Goal: Task Accomplishment & Management: Manage account settings

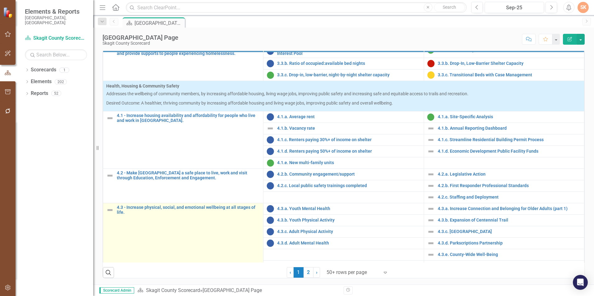
scroll to position [546, 0]
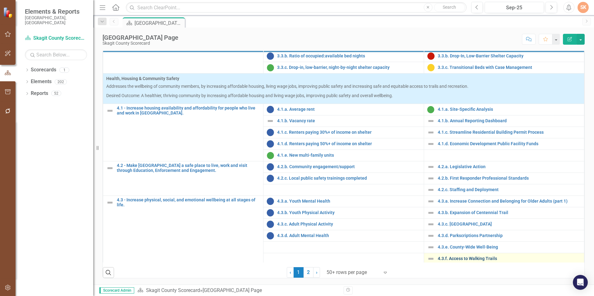
click at [483, 257] on link "4.3.f. Access to Walking Trails" at bounding box center [508, 258] width 143 height 5
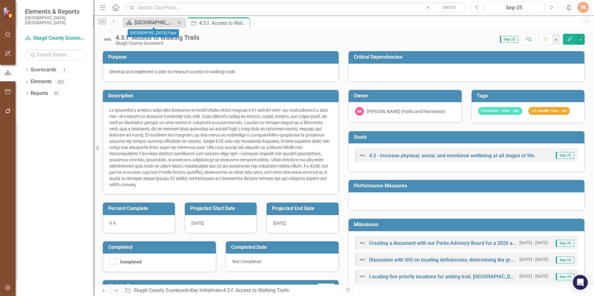
drag, startPoint x: 165, startPoint y: 18, endPoint x: 167, endPoint y: 21, distance: 3.8
click at [166, 19] on div "Scorecard Skagit County Landing Page Close" at bounding box center [154, 22] width 62 height 10
click at [167, 21] on div "[GEOGRAPHIC_DATA] Page" at bounding box center [154, 23] width 41 height 8
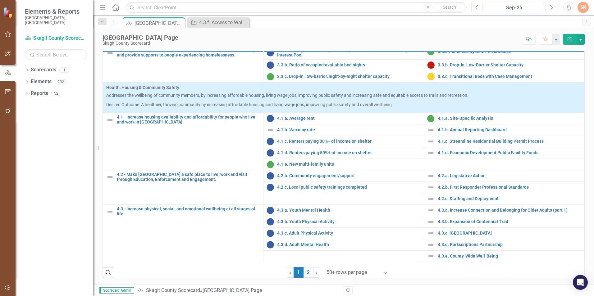
scroll to position [546, 0]
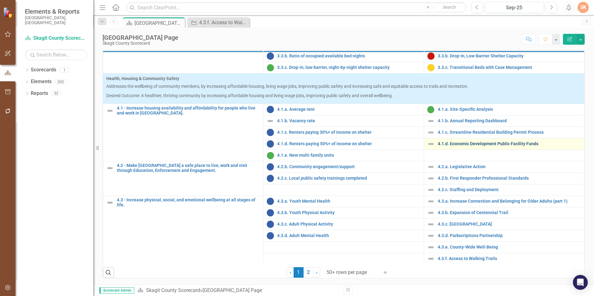
click at [470, 143] on link "4.1.d. Economic Development Public Facility Funds" at bounding box center [508, 144] width 143 height 5
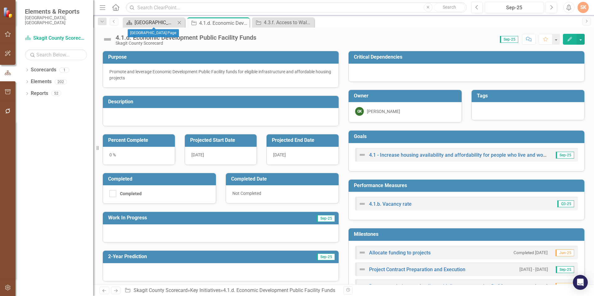
click at [141, 24] on div "[GEOGRAPHIC_DATA] Page" at bounding box center [154, 23] width 41 height 8
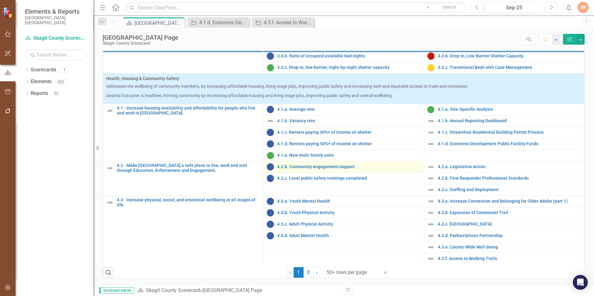
scroll to position [250, 0]
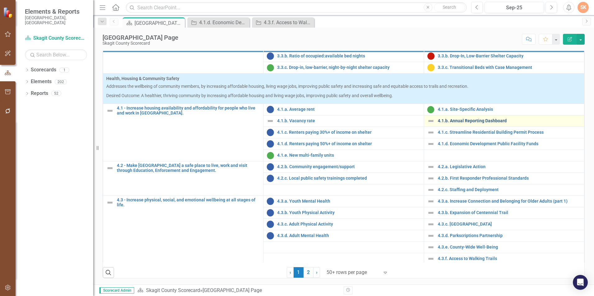
click at [462, 121] on link "4.1.b. Annual Reporting Dashboard" at bounding box center [508, 121] width 143 height 5
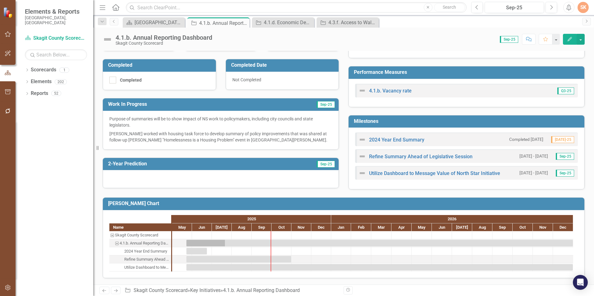
scroll to position [296, 0]
drag, startPoint x: 186, startPoint y: 254, endPoint x: 187, endPoint y: 257, distance: 3.2
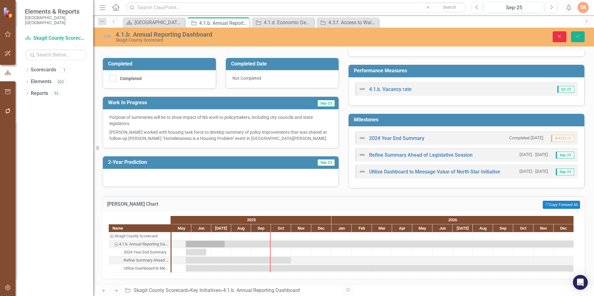
click at [558, 36] on icon "button" at bounding box center [559, 36] width 3 height 3
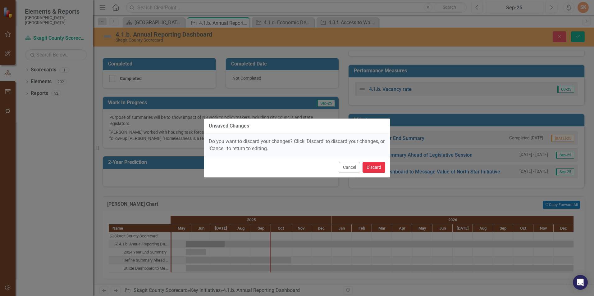
click at [370, 168] on button "Discard" at bounding box center [373, 167] width 23 height 11
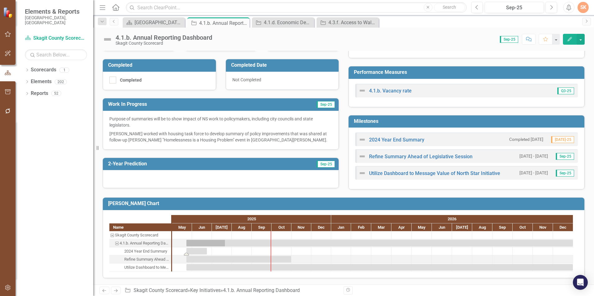
click at [203, 250] on div "Task: Start date: 2025-05-23 End date: 2025-06-23" at bounding box center [196, 251] width 20 height 7
drag, startPoint x: 207, startPoint y: 251, endPoint x: 214, endPoint y: 253, distance: 6.7
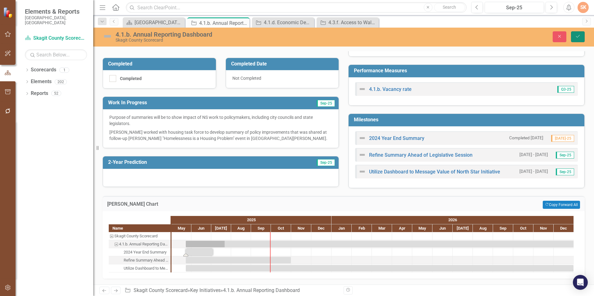
click at [579, 37] on icon "Save" at bounding box center [578, 36] width 6 height 4
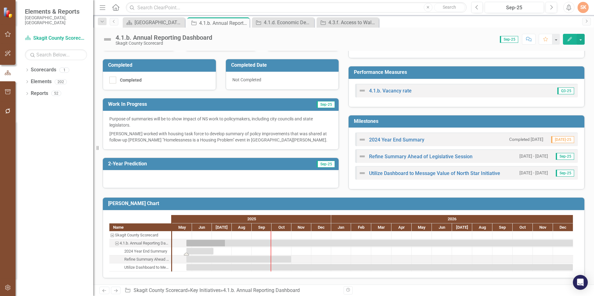
click at [212, 250] on div "Task: Start date: 2025-05-23 End date: 2025-07-03" at bounding box center [199, 251] width 27 height 7
click at [454, 122] on div "Purpose Implement the use of an annual reporting dashboard to quantify the loca…" at bounding box center [343, 60] width 491 height 260
drag, startPoint x: 186, startPoint y: 255, endPoint x: 217, endPoint y: 258, distance: 30.9
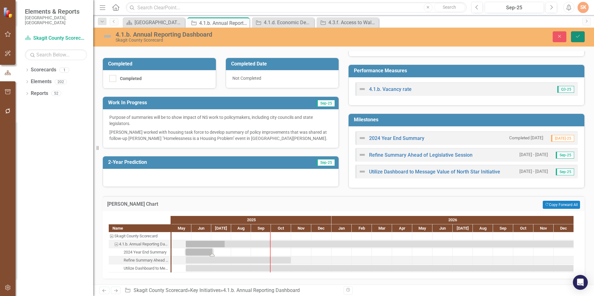
click at [582, 38] on button "Save" at bounding box center [578, 36] width 14 height 11
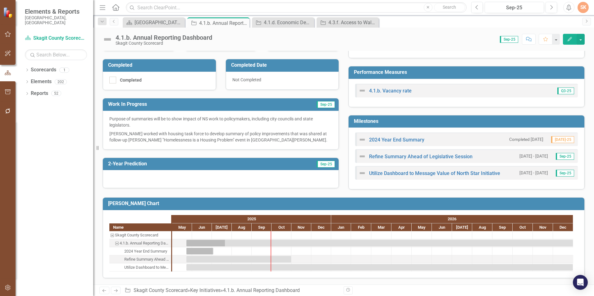
scroll to position [172, 0]
click at [457, 154] on link "Refine Summary Ahead of Legislative Session" at bounding box center [420, 157] width 103 height 6
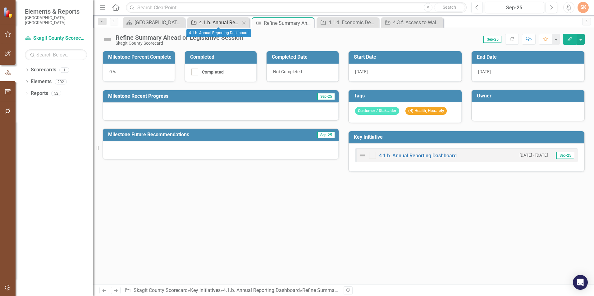
click at [228, 22] on div "4.1.b. Annual Reporting Dashboard" at bounding box center [219, 23] width 41 height 8
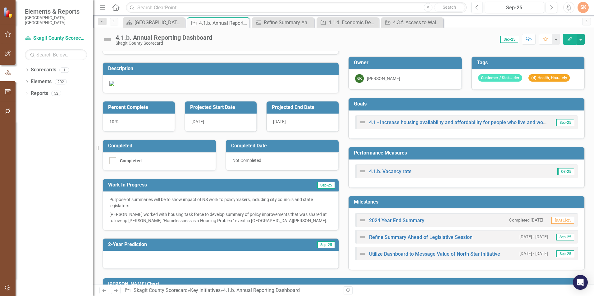
scroll to position [62, 0]
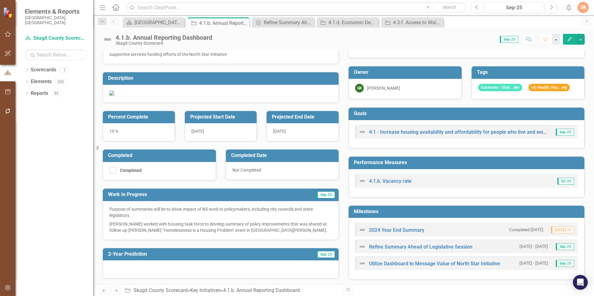
click at [532, 287] on div "Revision History" at bounding box center [587, 291] width 488 height 8
click at [534, 280] on div "Purpose Implement the use of an annual reporting dashboard to quantify the loca…" at bounding box center [343, 150] width 491 height 260
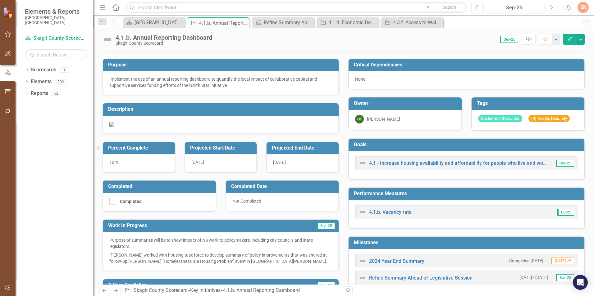
scroll to position [0, 0]
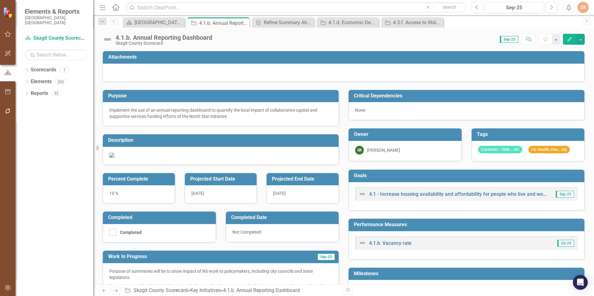
click at [133, 37] on div "4.1.b. Annual Reporting Dashboard" at bounding box center [163, 37] width 97 height 7
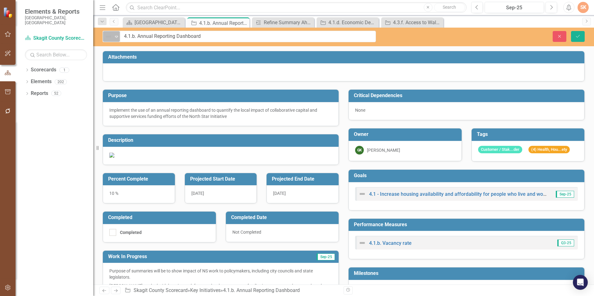
click at [115, 34] on icon "Expand" at bounding box center [116, 36] width 6 height 5
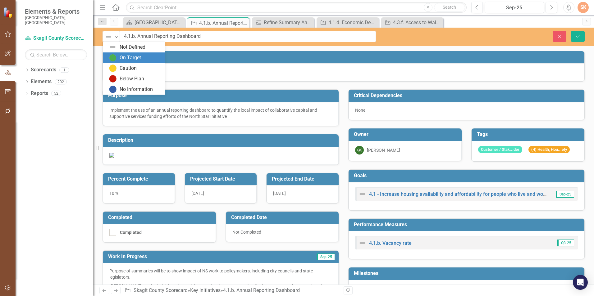
click at [120, 59] on div "On Target" at bounding box center [130, 57] width 21 height 7
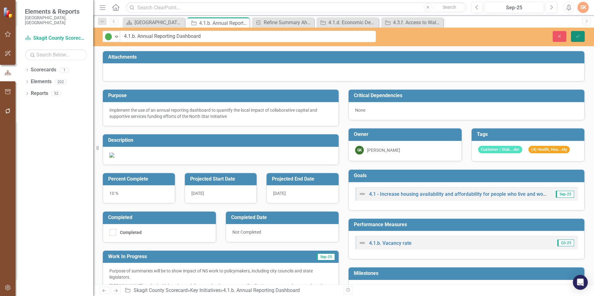
click at [580, 38] on icon "Save" at bounding box center [578, 36] width 6 height 4
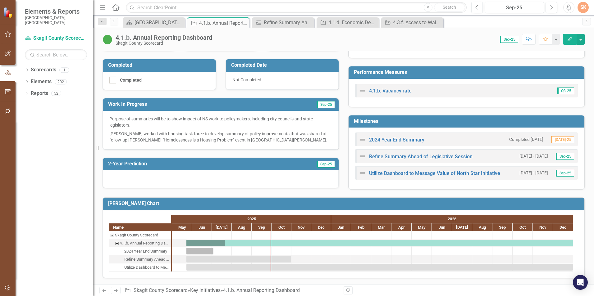
scroll to position [155, 0]
click at [164, 25] on div "[GEOGRAPHIC_DATA] Page" at bounding box center [154, 23] width 41 height 8
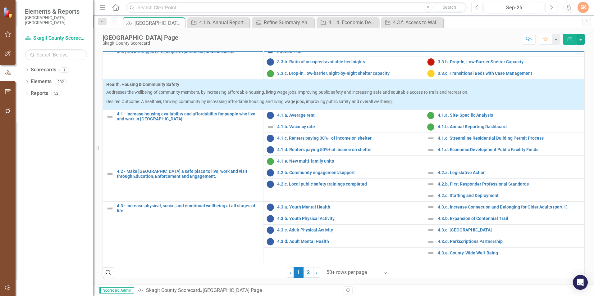
scroll to position [546, 0]
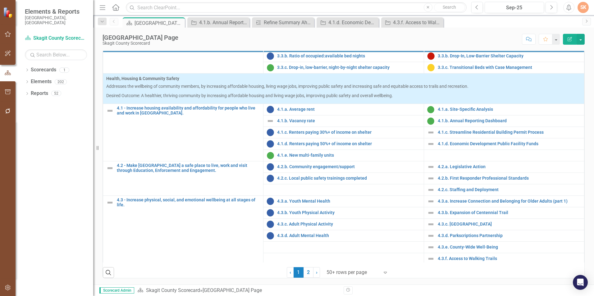
click at [498, 41] on div "Score: N/A Sep-25 Completed Comment Favorite Edit Report" at bounding box center [382, 39] width 403 height 11
click at [582, 2] on div "SK" at bounding box center [582, 7] width 11 height 11
click at [574, 78] on link "Logout Log Out" at bounding box center [563, 78] width 49 height 11
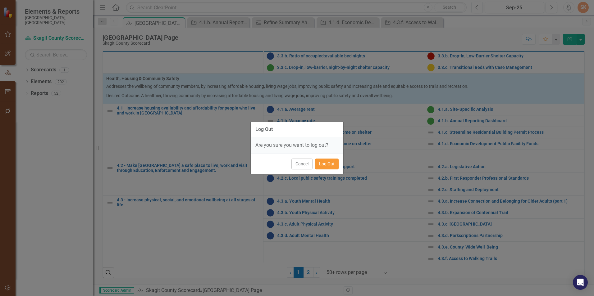
click at [330, 166] on button "Log Out" at bounding box center [327, 164] width 24 height 11
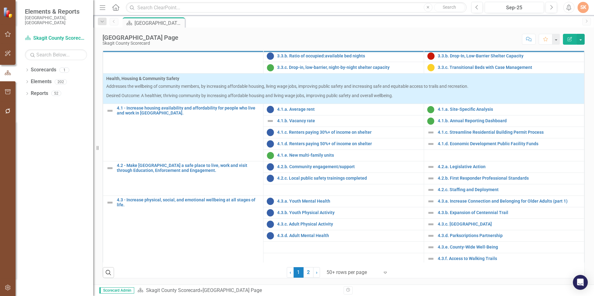
scroll to position [250, 0]
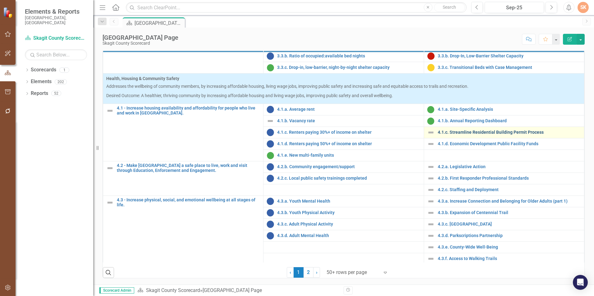
click at [449, 130] on link "4.1.c. Streamline Residential Building Permit Process" at bounding box center [508, 132] width 143 height 5
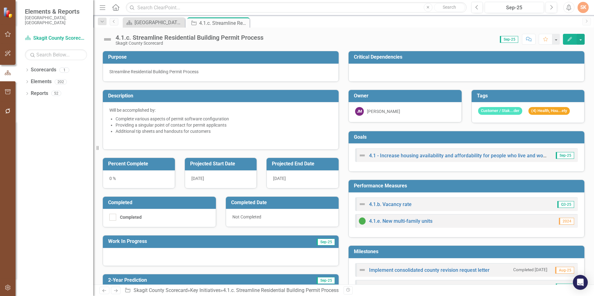
click at [343, 81] on div "Critical Dependencies" at bounding box center [466, 62] width 246 height 39
click at [140, 22] on div "[GEOGRAPHIC_DATA] Page" at bounding box center [154, 23] width 41 height 8
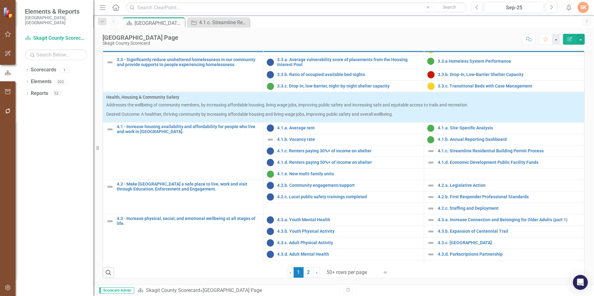
scroll to position [546, 0]
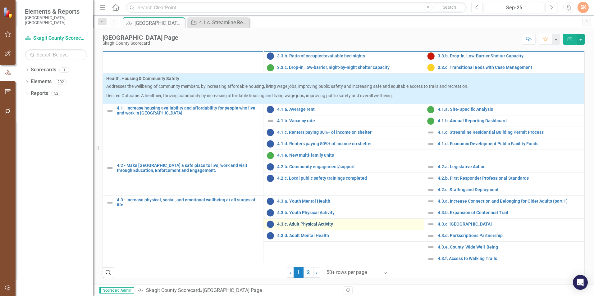
click at [295, 223] on link "4.3.c. Adult Physical Activity" at bounding box center [348, 224] width 143 height 5
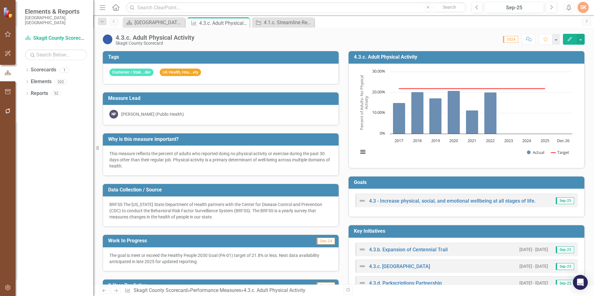
click at [101, 185] on div "Data Collection / Source BRFSS The [US_STATE] State Department of Health partne…" at bounding box center [221, 201] width 246 height 51
click at [342, 47] on div "4.3.c. Adult Physical Activity Skagit County Scorecard Score: 0.00 2024 Complet…" at bounding box center [343, 156] width 500 height 257
click at [214, 141] on h3 "Why is this measure important?" at bounding box center [221, 140] width 227 height 6
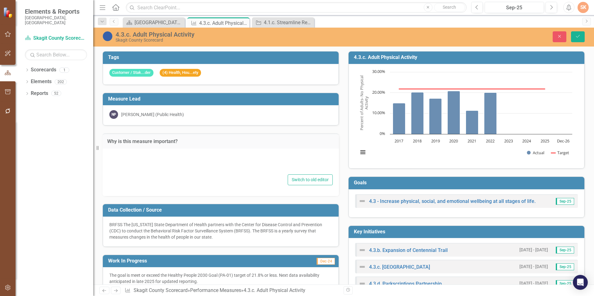
type textarea "<p>This measure reflects the percent of adults who reported doing no physical a…"
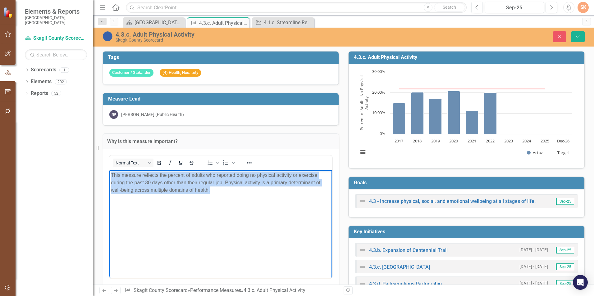
drag, startPoint x: 111, startPoint y: 175, endPoint x: 212, endPoint y: 188, distance: 101.6
click at [212, 188] on p "This measure reflects the percent of adults who reported doing no physical acti…" at bounding box center [220, 182] width 219 height 22
copy p "This measure reflects the percent of adults who reported doing no physical acti…"
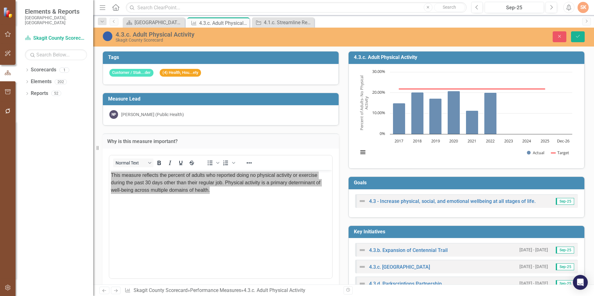
click at [343, 198] on div "Goals 4.3 - Increase physical, social, and emotional wellbeing at all stages of…" at bounding box center [466, 193] width 246 height 49
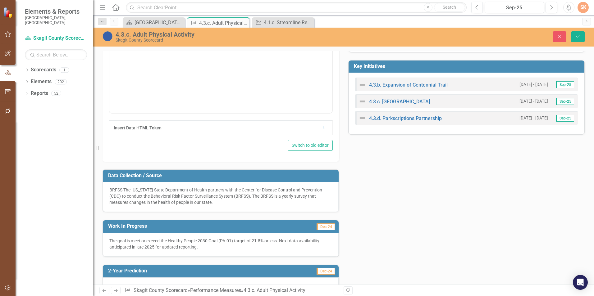
scroll to position [186, 0]
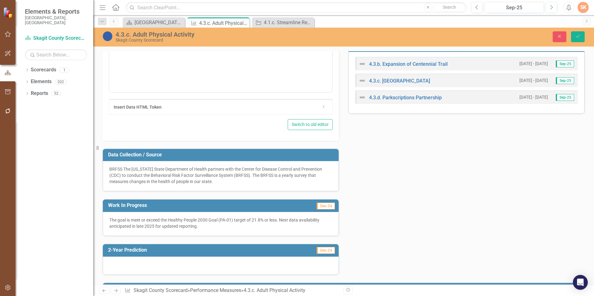
click at [312, 156] on h3 "Data Collection / Source" at bounding box center [221, 155] width 227 height 6
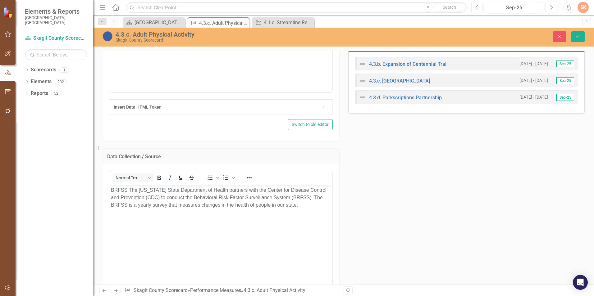
scroll to position [0, 0]
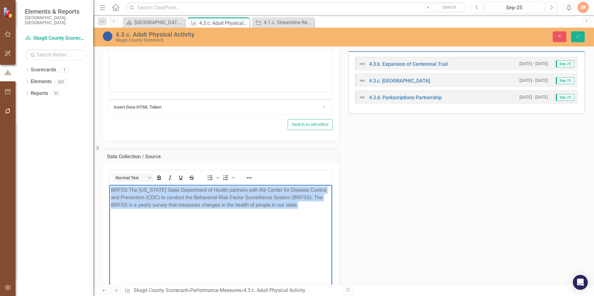
drag, startPoint x: 111, startPoint y: 192, endPoint x: 288, endPoint y: 204, distance: 177.0
click at [300, 205] on p "BRFSS The [US_STATE] State Department of Health partners with the Center for Di…" at bounding box center [220, 198] width 219 height 22
copy p "BRFSS The [US_STATE] State Department of Health partners with the Center for Di…"
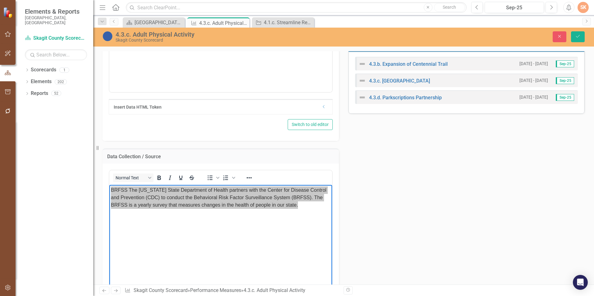
click at [464, 207] on div "Tags Customer / Stak...der (4) Health, Hou...ety Measure Lead NP [PERSON_NAME] …" at bounding box center [343, 141] width 491 height 568
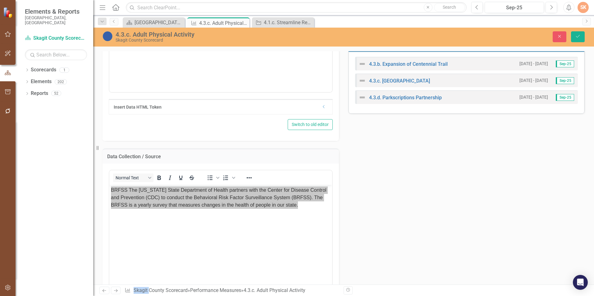
click at [464, 207] on div "Tags Customer / Stak...der (4) Health, Hou...ety Measure Lead NP [PERSON_NAME] …" at bounding box center [343, 141] width 491 height 568
click at [581, 36] on button "Save" at bounding box center [578, 36] width 14 height 11
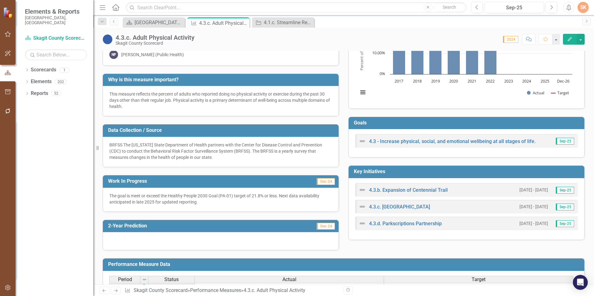
scroll to position [62, 0]
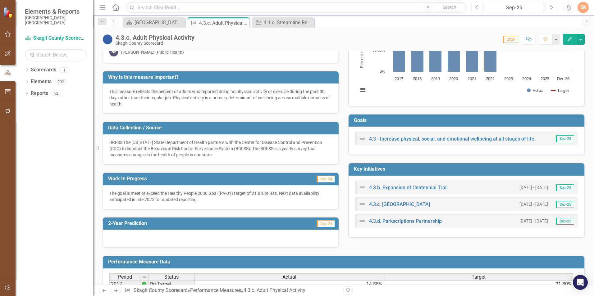
click at [205, 180] on h3 "Work In Progress" at bounding box center [184, 179] width 153 height 6
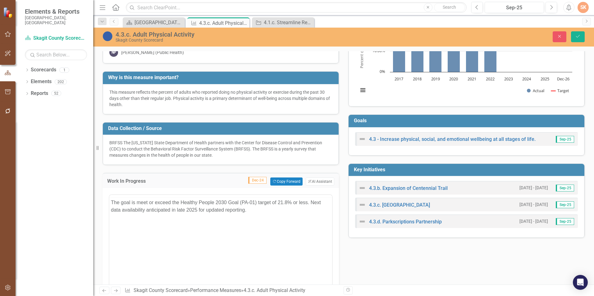
scroll to position [0, 0]
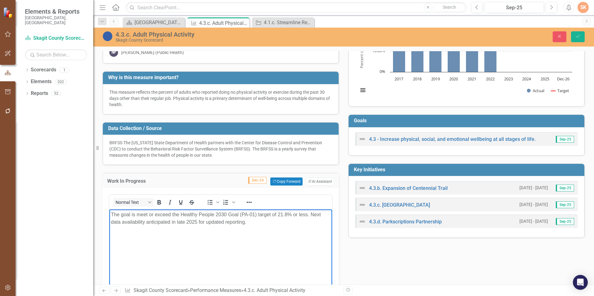
drag, startPoint x: 111, startPoint y: 214, endPoint x: 256, endPoint y: 227, distance: 146.5
click at [256, 227] on body "The goal is meet or exceed the Healthy People 2030 Goal (PA-01) target of 21.8%…" at bounding box center [220, 256] width 223 height 93
copy p "The goal is meet or exceed the Healthy People 2030 Goal (PA-01) target of 21.8%…"
click at [584, 35] on button "Save" at bounding box center [578, 36] width 14 height 11
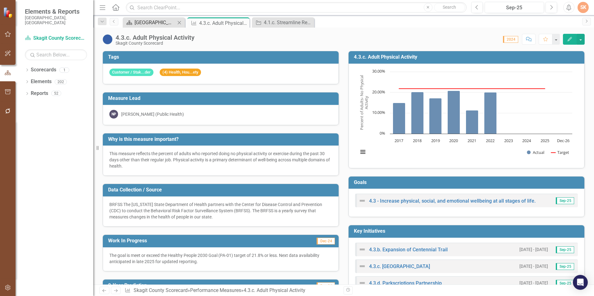
click at [168, 21] on div "[GEOGRAPHIC_DATA] Page" at bounding box center [154, 23] width 41 height 8
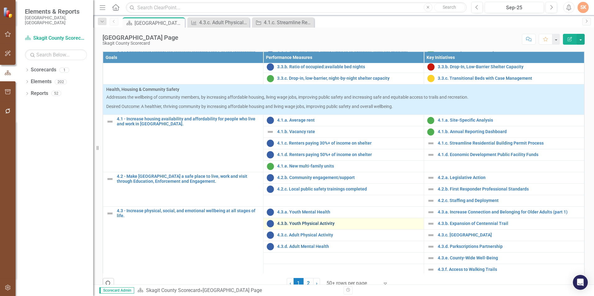
scroll to position [250, 0]
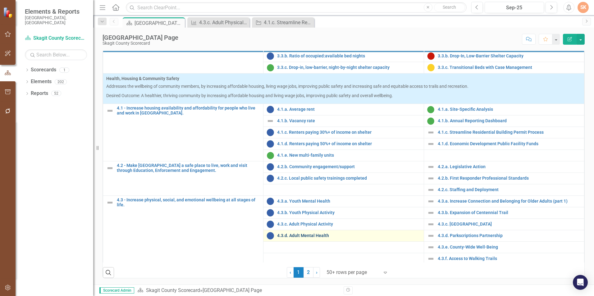
click at [307, 236] on link "4.3.d. Adult Mental Health" at bounding box center [348, 235] width 143 height 5
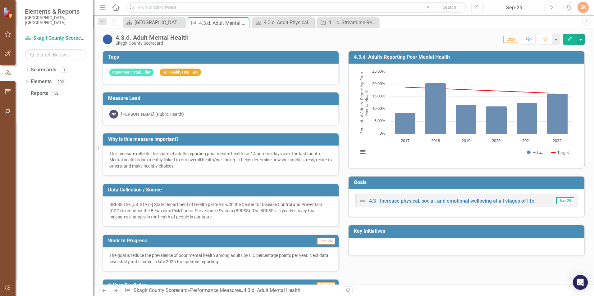
click at [207, 41] on div "Score: 0.00 2024 Completed Comment Favorite Edit" at bounding box center [388, 39] width 393 height 11
click at [163, 22] on div "[GEOGRAPHIC_DATA] Page" at bounding box center [154, 23] width 41 height 8
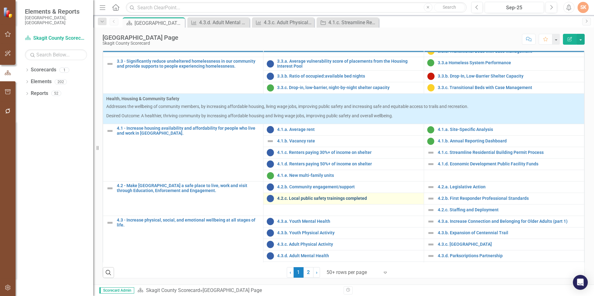
scroll to position [515, 0]
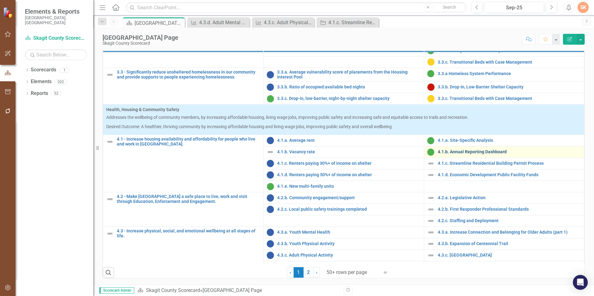
click at [453, 150] on link "4.1.b. Annual Reporting Dashboard" at bounding box center [508, 152] width 143 height 5
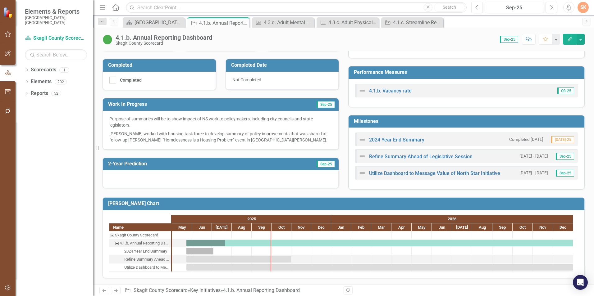
scroll to position [296, 0]
click at [422, 138] on div "Purpose Implement the use of an annual reporting dashboard to quantify the loca…" at bounding box center [343, 60] width 491 height 260
